Goal: Navigation & Orientation: Go to known website

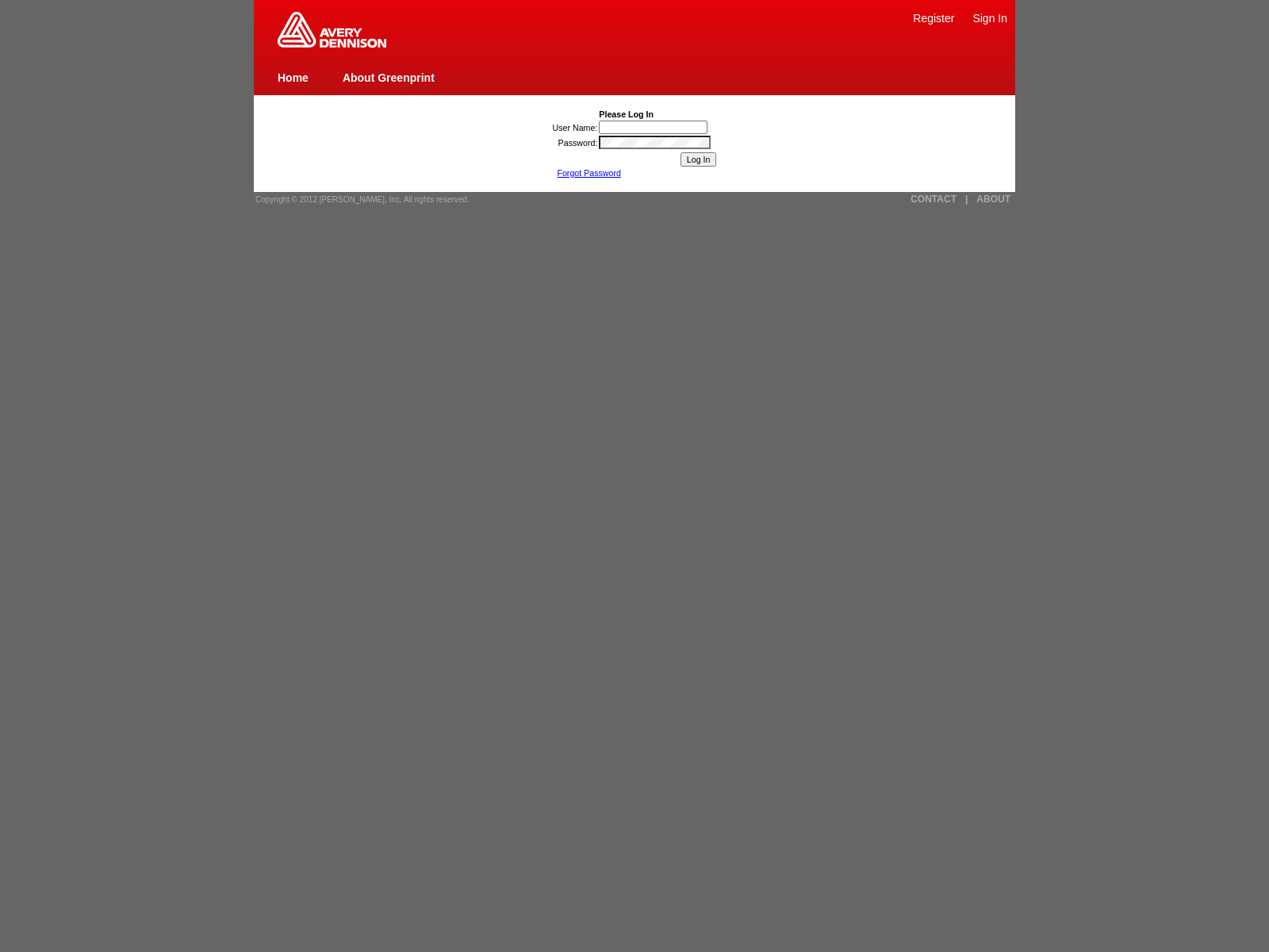
click at [990, 18] on link "Sign In" at bounding box center [990, 18] width 35 height 13
click at [357, 199] on span "Copyright © 2012 [PERSON_NAME], Inc. All rights reserved." at bounding box center [363, 199] width 215 height 9
type input ""><img src=x onerror=[DOMAIN_NAME]._tenable_wasscan_js_namespace_taint_tracer.l…"
